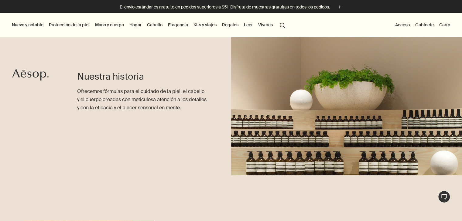
click at [10, 75] on div "Nuestra historia Ofrecemos fórmulas para el cuidado de la piel, el cabello y el…" at bounding box center [231, 95] width 462 height 161
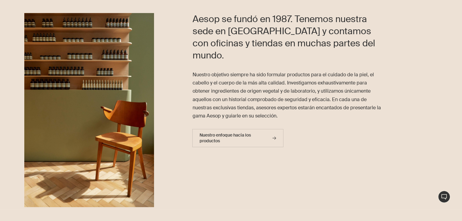
scroll to position [211, 0]
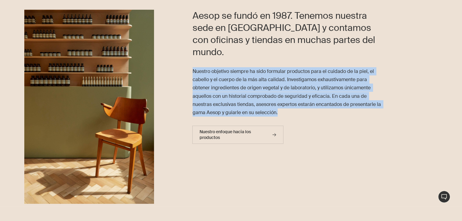
drag, startPoint x: 191, startPoint y: 55, endPoint x: 287, endPoint y: 103, distance: 107.1
click at [287, 103] on div "Aesop se fundó en 1987. Tenemos nuestra sede en Melbourne y contamos con oficin…" at bounding box center [308, 108] width 308 height 197
copy font "Nuestro objetivo siempre ha sido formular productos para el cuidado de la piel,…"
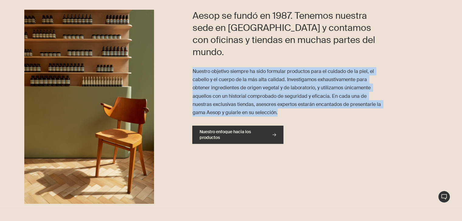
click at [274, 134] on icon at bounding box center [274, 135] width 4 height 3
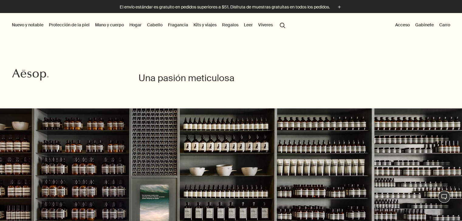
drag, startPoint x: 466, startPoint y: 28, endPoint x: 431, endPoint y: -26, distance: 64.5
click at [431, 0] on html "Saltar al contenido principal El envío estándar es gratuito en pedidos superior…" at bounding box center [231, 110] width 462 height 221
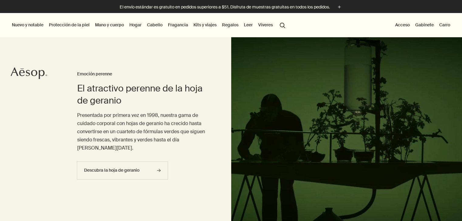
drag, startPoint x: 0, startPoint y: 0, endPoint x: 49, endPoint y: 114, distance: 124.4
click at [49, 114] on div "El atractivo perenne de la hoja de geranio Emoción perenne Presentada por prime…" at bounding box center [231, 138] width 462 height 203
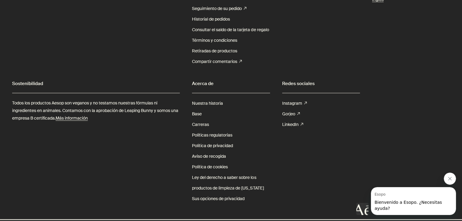
scroll to position [1891, 0]
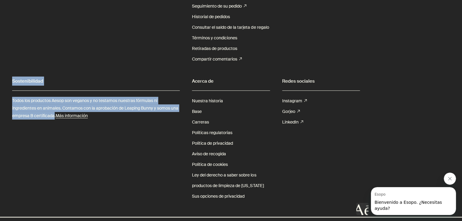
drag, startPoint x: 9, startPoint y: 80, endPoint x: 63, endPoint y: 119, distance: 66.2
click at [63, 119] on div "Suscríbete a las comunicaciones de Esopo Dirección de correo electrónico rightA…" at bounding box center [231, 71] width 462 height 294
copy section "Sostenibilidad Todos los productos Aesop son veganos y no testamos nuestras fór…"
click at [73, 103] on font "Todos los productos Aesop son veganos y no testamos nuestras fórmulas ni ingred…" at bounding box center [95, 108] width 166 height 21
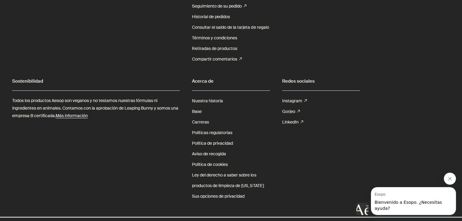
click at [76, 117] on font "Más información" at bounding box center [72, 115] width 32 height 5
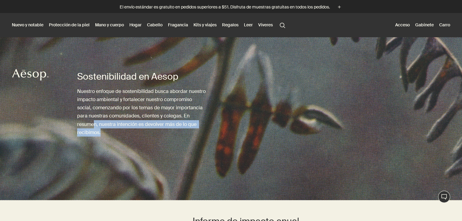
drag, startPoint x: 102, startPoint y: 130, endPoint x: 93, endPoint y: 125, distance: 10.7
click at [93, 125] on p "Nuestro enfoque de sostenibilidad busca abordar nuestro impacto ambiental y for…" at bounding box center [142, 111] width 130 height 49
click at [104, 137] on div "Sostenibilidad en Aesop Nuestro enfoque de sostenibilidad busca abordar nuestro…" at bounding box center [142, 118] width 130 height 163
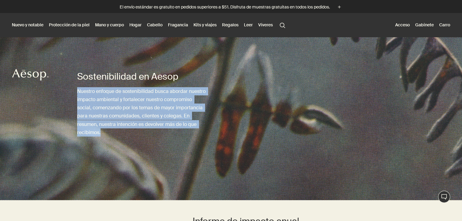
drag, startPoint x: 101, startPoint y: 134, endPoint x: 77, endPoint y: 90, distance: 49.7
click at [77, 90] on p "Nuestro enfoque de sostenibilidad busca abordar nuestro impacto ambiental y for…" at bounding box center [142, 111] width 130 height 49
copy font "Nuestro enfoque de sostenibilidad busca abordar nuestro impacto ambiental y for…"
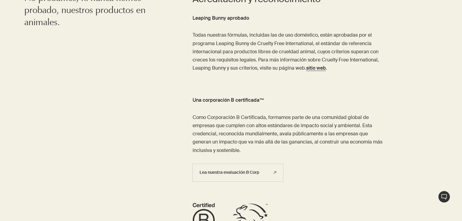
scroll to position [779, 0]
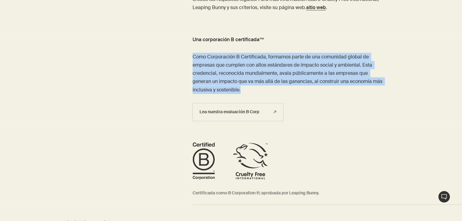
drag, startPoint x: 189, startPoint y: 56, endPoint x: 243, endPoint y: 90, distance: 64.0
click at [243, 90] on div "Una corporación B certificada™ Como Corporación B Certificada, formamos parte d…" at bounding box center [231, 82] width 462 height 92
copy font "Como Corporación B Certificada, formamos parte de una comunidad global de empre…"
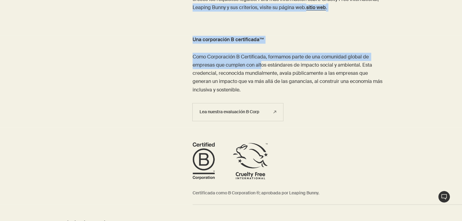
drag, startPoint x: 192, startPoint y: 32, endPoint x: 262, endPoint y: 64, distance: 76.7
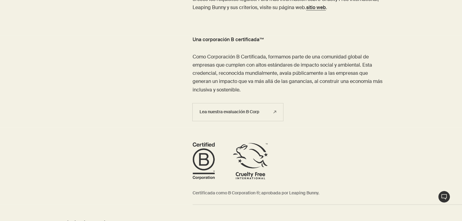
click at [255, 78] on p "Como Corporación B Certificada, formamos parte de una comunidad global de empre…" at bounding box center [288, 73] width 192 height 41
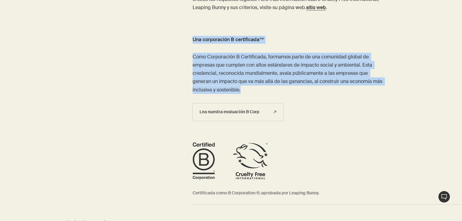
drag, startPoint x: 190, startPoint y: 39, endPoint x: 276, endPoint y: 89, distance: 99.6
click at [276, 89] on div "Una corporación B certificada™ Como Corporación B Certificada, formamos parte d…" at bounding box center [231, 82] width 462 height 92
copy article "Una corporación B certificada™ Como Corporación B Certificada, formamos parte d…"
click at [249, 88] on p "Como Corporación B Certificada, formamos parte de una comunidad global de empre…" at bounding box center [288, 73] width 192 height 41
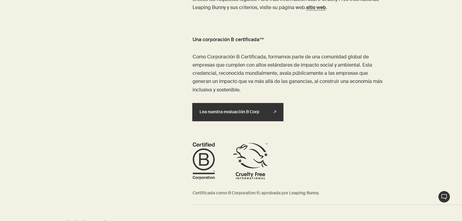
click at [256, 111] on font "Lea nuestra evaluación B Corp" at bounding box center [229, 111] width 60 height 5
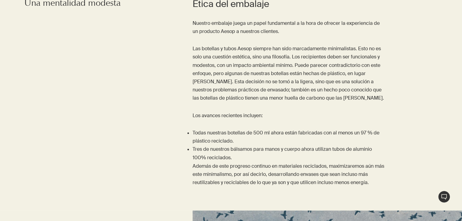
scroll to position [1005, 0]
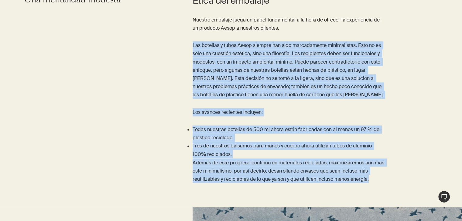
drag, startPoint x: 192, startPoint y: 45, endPoint x: 375, endPoint y: 183, distance: 228.8
click at [375, 183] on div "Ética del embalaje Nuestro embalaje juega un papel fundamental a la hora de ofr…" at bounding box center [308, 94] width 308 height 198
copy div "Las botellas y tubos Aesop siempre han sido marcadamente minimalistas. Esto no …"
click at [250, 71] on font "Las botellas y tubos Aesop siempre han sido marcadamente minimalistas. Esto no …" at bounding box center [287, 70] width 191 height 56
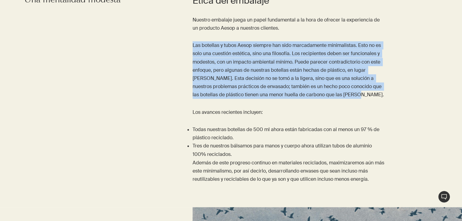
drag, startPoint x: 193, startPoint y: 43, endPoint x: 359, endPoint y: 93, distance: 173.3
click at [359, 93] on p "Las botellas y tubos Aesop siempre han sido marcadamente minimalistas. Esto no …" at bounding box center [288, 70] width 192 height 58
copy font "Las botellas y tubos Aesop siempre han sido marcadamente minimalistas. Esto no …"
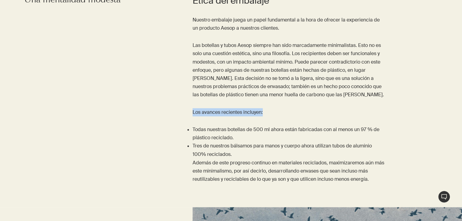
drag, startPoint x: 191, startPoint y: 110, endPoint x: 291, endPoint y: 115, distance: 99.7
click at [291, 115] on div "Ética del embalaje Nuestro embalaje juega un papel fundamental a la hora de ofr…" at bounding box center [308, 94] width 308 height 198
copy font "Los avances recientes incluyen:"
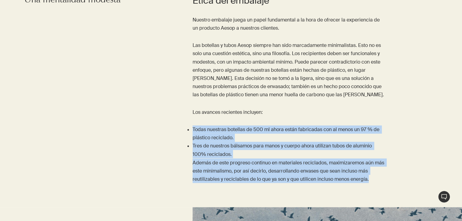
drag, startPoint x: 191, startPoint y: 127, endPoint x: 369, endPoint y: 182, distance: 185.7
click at [369, 182] on div "Ética del embalaje Nuestro embalaje juega un papel fundamental a la hora de ofr…" at bounding box center [308, 94] width 308 height 198
copy div "Todas nuestras botellas de 500 ml ahora están fabricadas con al menos un 97 % d…"
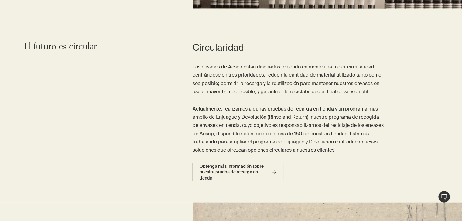
scroll to position [1372, 0]
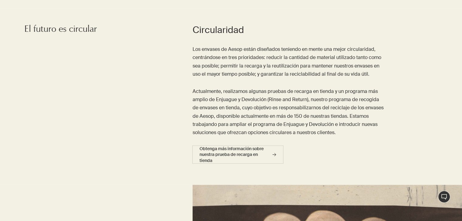
click at [312, 90] on font "Actualmente, realizamos algunas pruebas de recarga en tienda y un programa más …" at bounding box center [288, 112] width 192 height 48
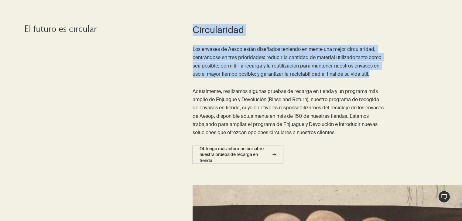
drag, startPoint x: 192, startPoint y: 27, endPoint x: 372, endPoint y: 72, distance: 185.8
click at [372, 72] on div "Circularidad Los envases de Aesop están diseñados teniendo en mente una mejor c…" at bounding box center [308, 97] width 308 height 146
copy article "Circularidad Los envases de Aesop están diseñados teniendo en mente una mejor c…"
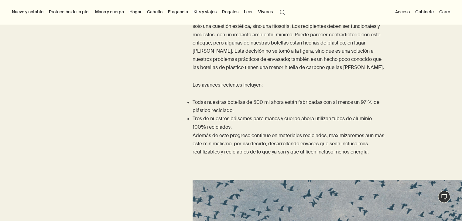
scroll to position [989, 0]
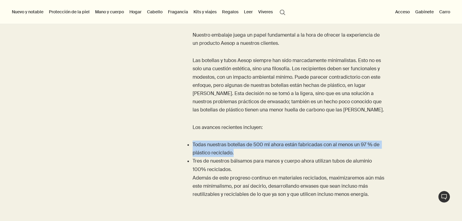
drag, startPoint x: 188, startPoint y: 142, endPoint x: 238, endPoint y: 153, distance: 50.6
click at [238, 153] on li "Todas nuestras botellas de 500 ml ahora están fabricadas con al menos un 97 % d…" at bounding box center [288, 149] width 192 height 16
copy font "Todas nuestras botellas de 500 ml ahora están fabricadas con al menos un 97 % d…"
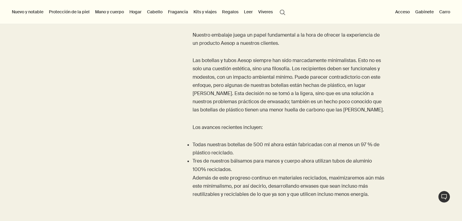
click at [211, 157] on p "Tres de nuestros bálsamos para manos y cuerpo ahora utilizan tubos de aluminio …" at bounding box center [288, 165] width 192 height 16
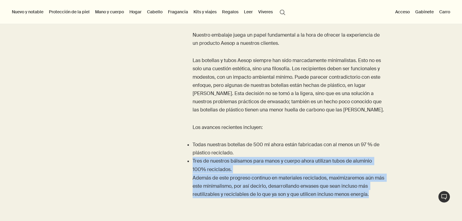
drag, startPoint x: 192, startPoint y: 160, endPoint x: 373, endPoint y: 198, distance: 184.5
click at [373, 198] on div "Ética del embalaje Nuestro embalaje juega un papel fundamental a la hora de ofr…" at bounding box center [308, 109] width 308 height 198
copy div "Tres de nuestros bálsamos para manos y cuerpo ahora utilizan tubos de aluminio …"
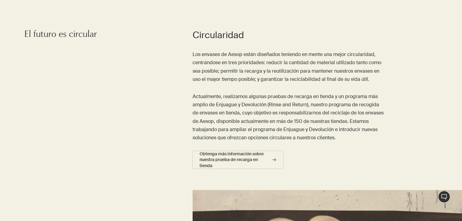
scroll to position [1371, 0]
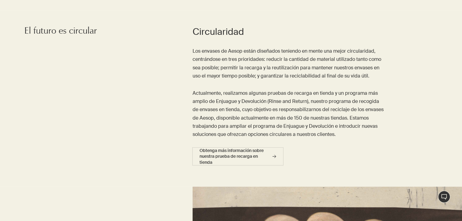
click at [171, 109] on div "Circularidad Los envases de Aesop están diseñados teniendo en mente una mejor c…" at bounding box center [308, 99] width 308 height 146
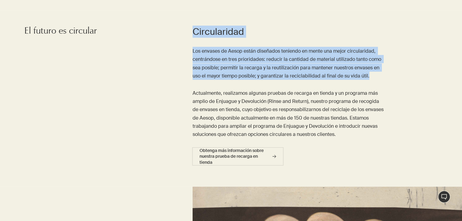
drag, startPoint x: 191, startPoint y: 30, endPoint x: 377, endPoint y: 79, distance: 192.5
click at [377, 79] on div "Circularidad Los envases de Aesop están diseñados teniendo en mente una mejor c…" at bounding box center [308, 99] width 308 height 146
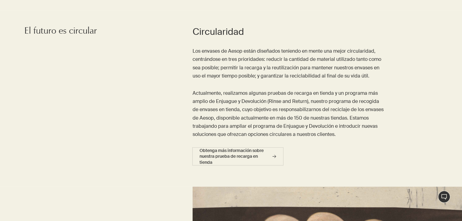
click at [346, 110] on font "Actualmente, realizamos algunas pruebas de recarga en tienda y un programa más …" at bounding box center [288, 114] width 192 height 48
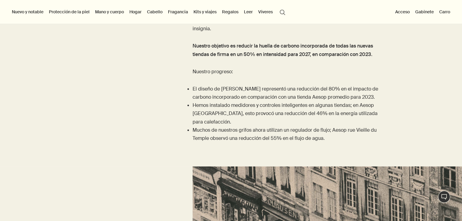
scroll to position [1828, 0]
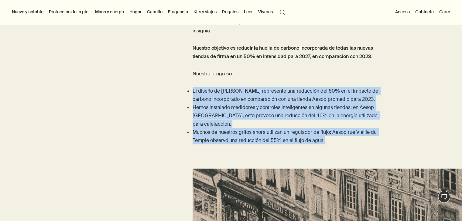
drag, startPoint x: 191, startPoint y: 90, endPoint x: 326, endPoint y: 134, distance: 141.8
click at [326, 134] on div "Diseño de tienda En Aesop, creemos desde hace tiempo que nuestras tiendas deben…" at bounding box center [308, 34] width 308 height 240
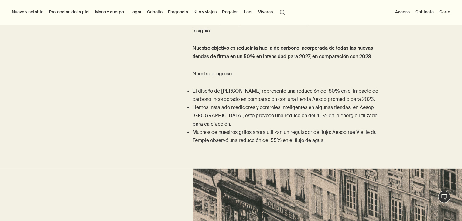
click at [291, 73] on p "Nuestro progreso:" at bounding box center [288, 74] width 192 height 8
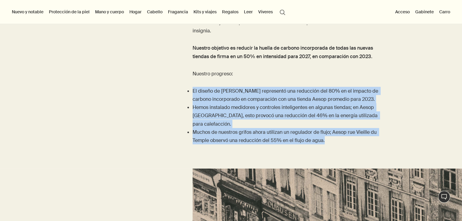
drag, startPoint x: 192, startPoint y: 90, endPoint x: 351, endPoint y: 140, distance: 166.5
click at [351, 140] on div "Diseño de tienda En Aesop, creemos desde hace tiempo que nuestras tiendas deben…" at bounding box center [308, 34] width 308 height 240
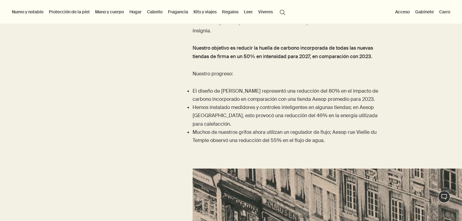
click at [323, 64] on div "En Aesop, creemos desde hace tiempo que nuestras tiendas deben brindar refugio …" at bounding box center [288, 40] width 192 height 210
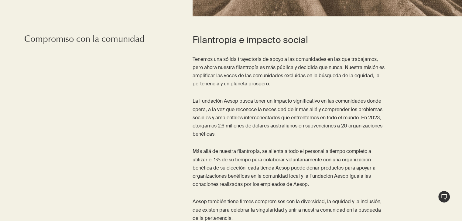
scroll to position [2552, 0]
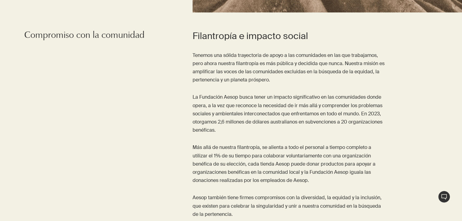
drag, startPoint x: 235, startPoint y: 197, endPoint x: 214, endPoint y: 193, distance: 21.0
drag, startPoint x: 214, startPoint y: 193, endPoint x: 234, endPoint y: 198, distance: 20.8
click at [234, 198] on p "Aesop también tiene firmes compromisos con la diversidad, la equidad y la inclu…" at bounding box center [288, 206] width 192 height 25
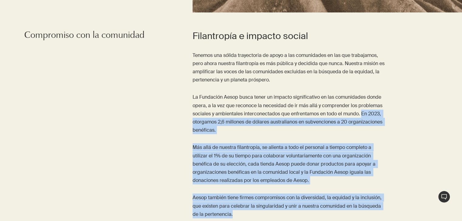
drag, startPoint x: 232, startPoint y: 198, endPoint x: 362, endPoint y: 98, distance: 164.2
click at [362, 98] on div "Tenemos una sólida trayectoria de apoyo a las comunidades en las que trabajamos…" at bounding box center [288, 134] width 192 height 167
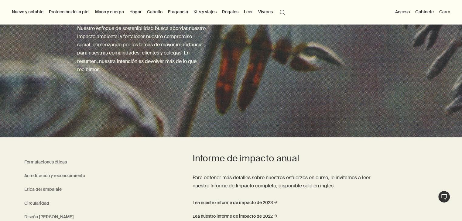
scroll to position [0, 0]
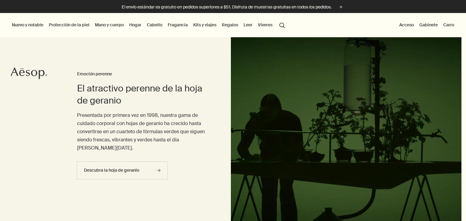
drag, startPoint x: 120, startPoint y: 2, endPoint x: 465, endPoint y: 60, distance: 349.8
click at [461, 60] on html "[MEDICAL_DATA] al contenido principal El envío estándar es gratuito en pedidos …" at bounding box center [233, 110] width 466 height 221
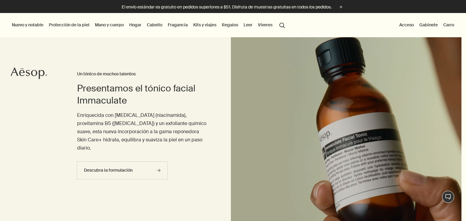
click at [245, 25] on font "Leer" at bounding box center [248, 24] width 9 height 5
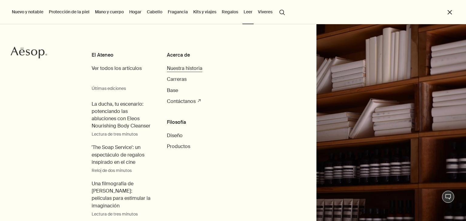
click at [183, 67] on font "Nuestra historia" at bounding box center [185, 68] width 36 height 6
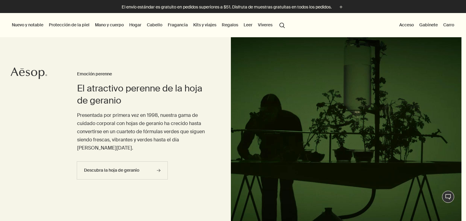
drag, startPoint x: 465, startPoint y: 21, endPoint x: 466, endPoint y: 75, distance: 54.0
click at [461, 75] on html "Saltar al contenido principal El envío estándar es gratuito en pedidos superior…" at bounding box center [233, 110] width 466 height 221
click at [38, 24] on button "Nuevo y notable" at bounding box center [28, 25] width 34 height 8
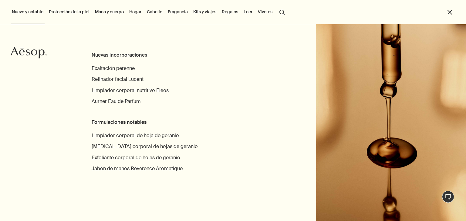
click at [261, 11] on button "Víveres" at bounding box center [265, 12] width 17 height 8
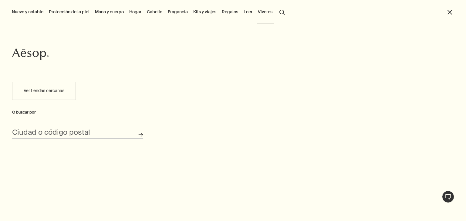
click at [242, 12] on link "Leer" at bounding box center [247, 12] width 11 height 8
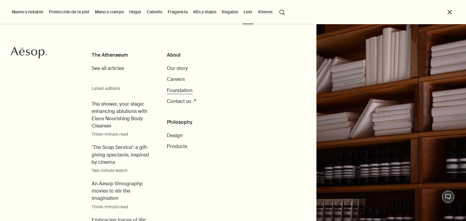
click at [184, 89] on span "Foundation" at bounding box center [179, 90] width 25 height 6
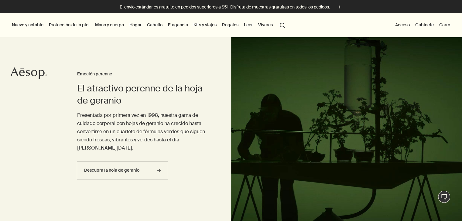
drag, startPoint x: 413, startPoint y: 3, endPoint x: 316, endPoint y: 23, distance: 99.4
click at [316, 23] on div "Nuevo y notable Nuevas incorporaciones Exaltación perenne Refinador facial Luce…" at bounding box center [231, 25] width 462 height 24
click at [401, 26] on button "Acceso" at bounding box center [402, 25] width 17 height 8
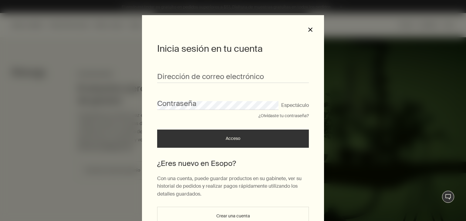
click at [308, 28] on button "close" at bounding box center [310, 29] width 5 height 5
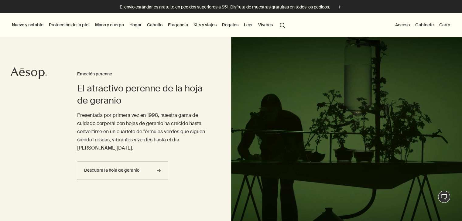
drag, startPoint x: 455, startPoint y: 2, endPoint x: 188, endPoint y: 36, distance: 269.5
click at [188, 36] on li "Fragancia Descubra la fragancia rightArrow Floral Fresco Leñoso Opulento Ver to…" at bounding box center [178, 25] width 22 height 24
click at [249, 26] on font "Leer" at bounding box center [248, 24] width 9 height 5
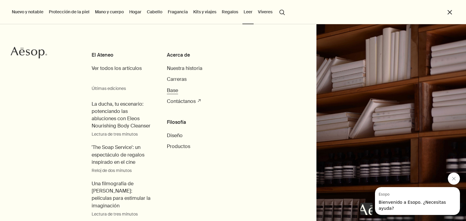
click at [174, 93] on font "Base" at bounding box center [172, 90] width 11 height 6
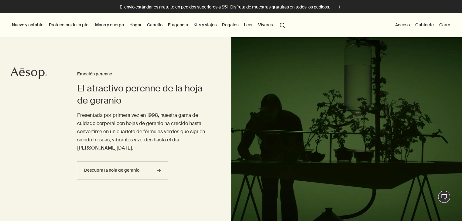
click at [250, 27] on font "Leer" at bounding box center [248, 24] width 9 height 5
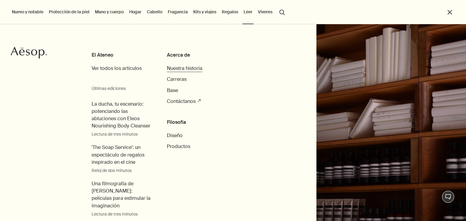
click at [178, 69] on font "Nuestra historia" at bounding box center [185, 68] width 36 height 6
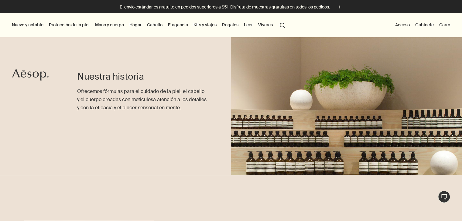
drag, startPoint x: 466, startPoint y: 26, endPoint x: 466, endPoint y: 19, distance: 7.3
click at [461, 19] on html "Saltar al contenido principal El envío estándar es gratuito en pedidos superior…" at bounding box center [231, 110] width 462 height 221
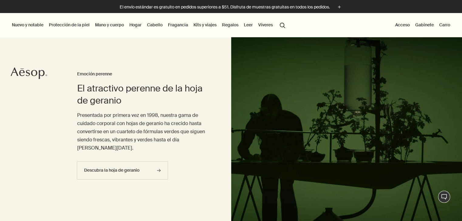
click at [246, 25] on font "Leer" at bounding box center [248, 24] width 9 height 5
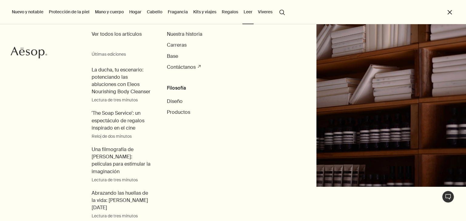
scroll to position [31, 0]
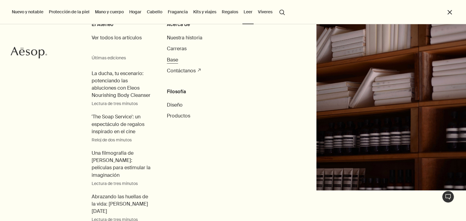
click at [174, 60] on font "Base" at bounding box center [172, 60] width 11 height 6
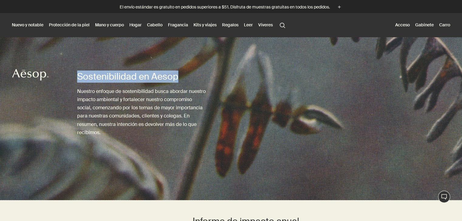
drag, startPoint x: 78, startPoint y: 73, endPoint x: 181, endPoint y: 76, distance: 103.2
click at [190, 79] on h1 "Sostenibilidad en Aesop" at bounding box center [142, 77] width 130 height 12
copy font "Sostenibilidad en Aesop"
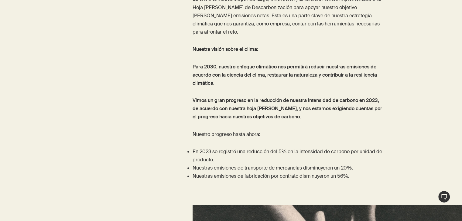
scroll to position [2215, 0]
